Goal: Navigation & Orientation: Understand site structure

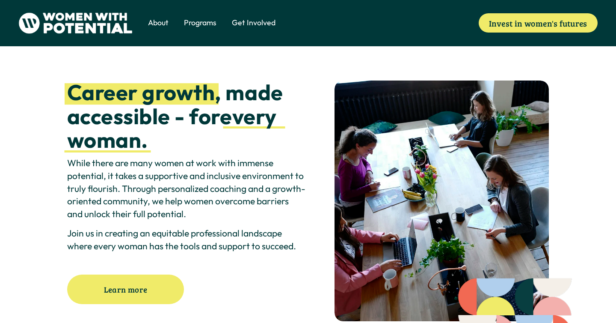
click at [0, 0] on span "Meet the Board" at bounding box center [0, 0] width 0 height 0
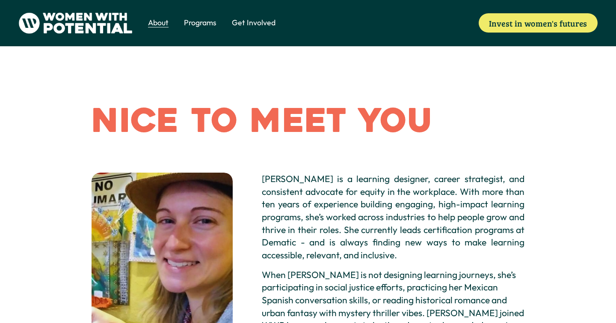
click at [0, 0] on span "Vision & Values" at bounding box center [0, 0] width 0 height 0
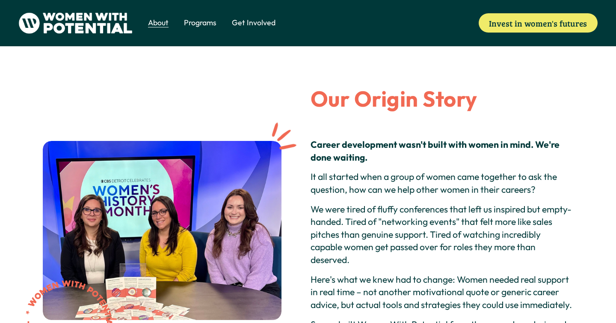
click at [0, 0] on span "1:1 Coaching" at bounding box center [0, 0] width 0 height 0
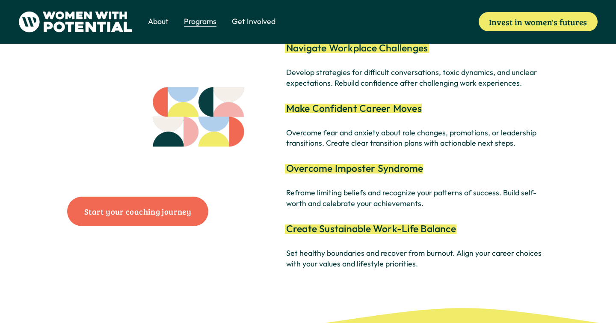
scroll to position [1569, 0]
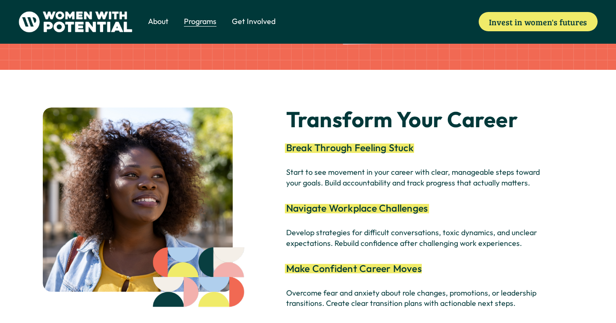
click at [0, 0] on span "The Table" at bounding box center [0, 0] width 0 height 0
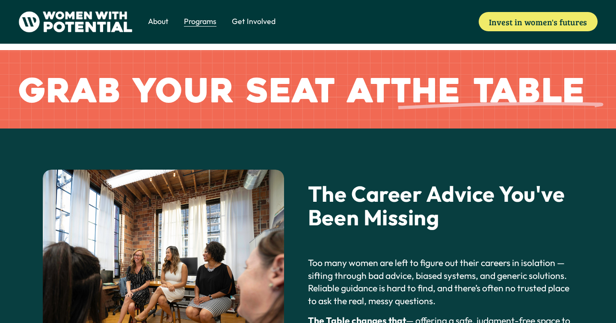
scroll to position [122, 0]
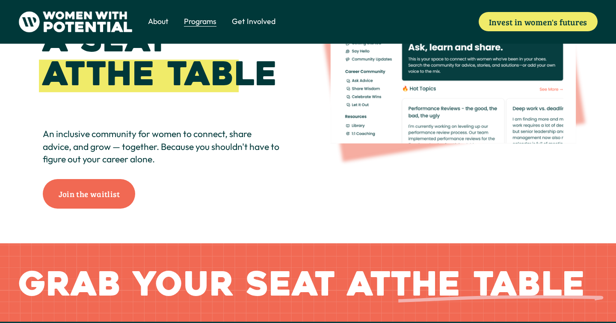
click at [0, 0] on span "Volunteer" at bounding box center [0, 0] width 0 height 0
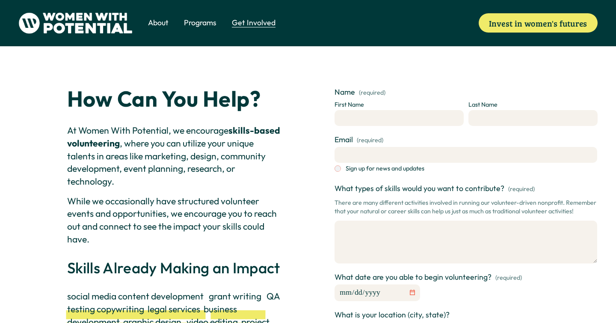
click at [0, 0] on span "Donate" at bounding box center [0, 0] width 0 height 0
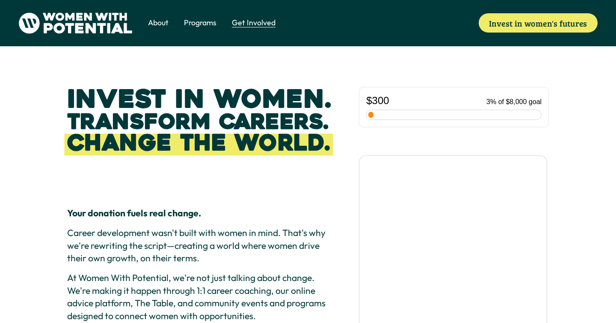
click at [0, 0] on span "Coach" at bounding box center [0, 0] width 0 height 0
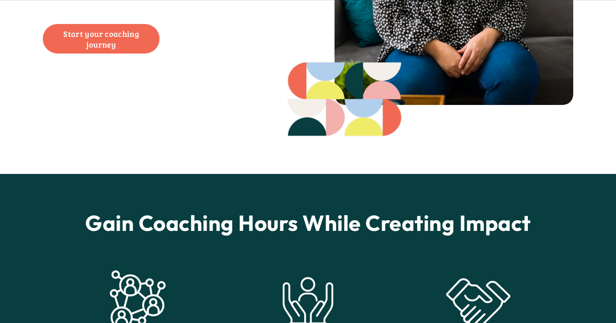
scroll to position [463, 0]
